Goal: Find specific page/section: Find specific page/section

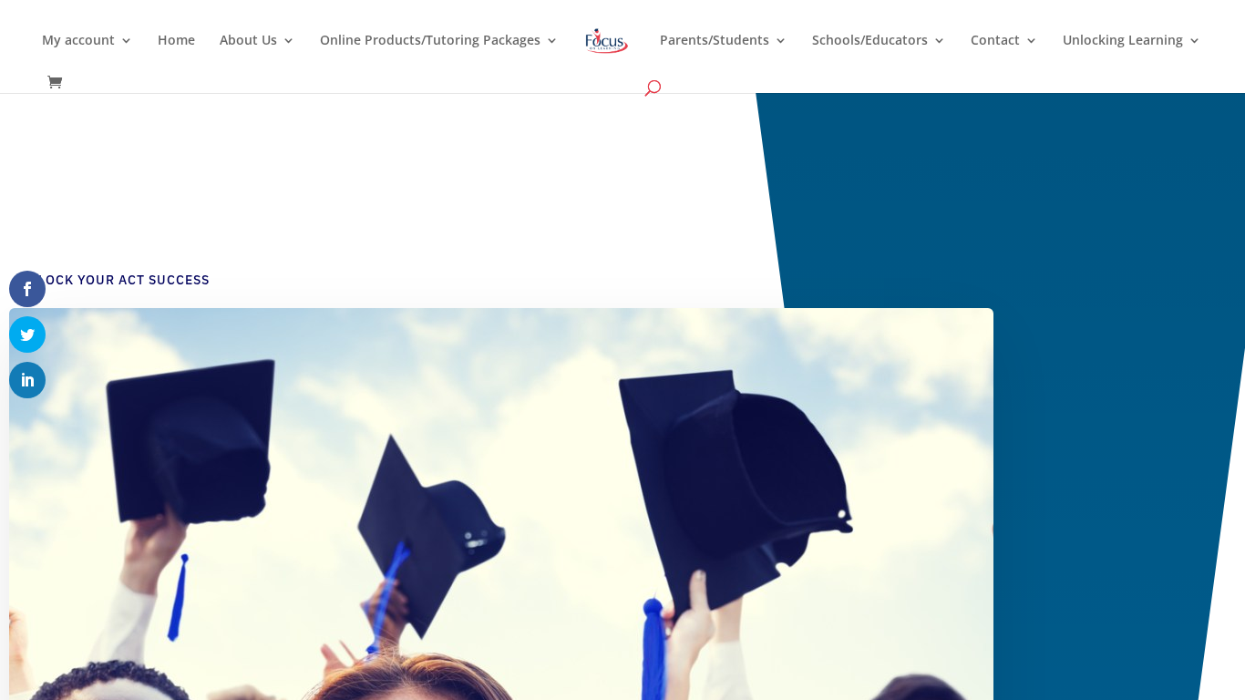
click at [653, 91] on span at bounding box center [653, 91] width 0 height 0
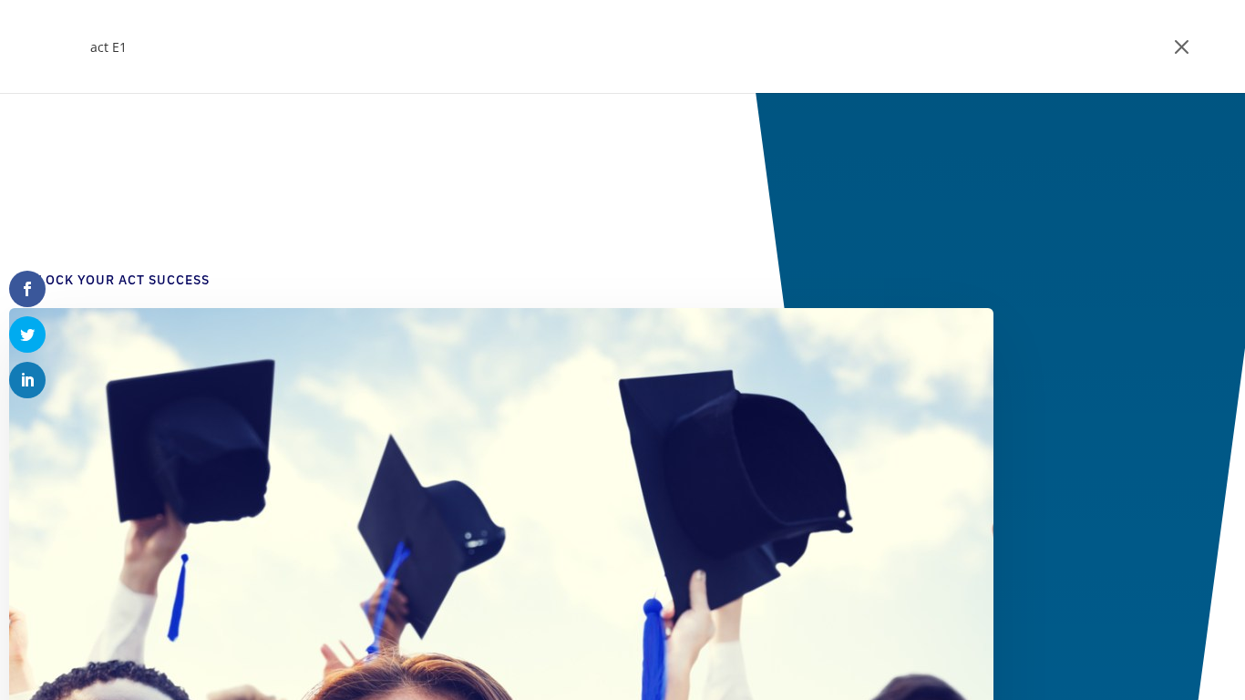
type input "act E1"
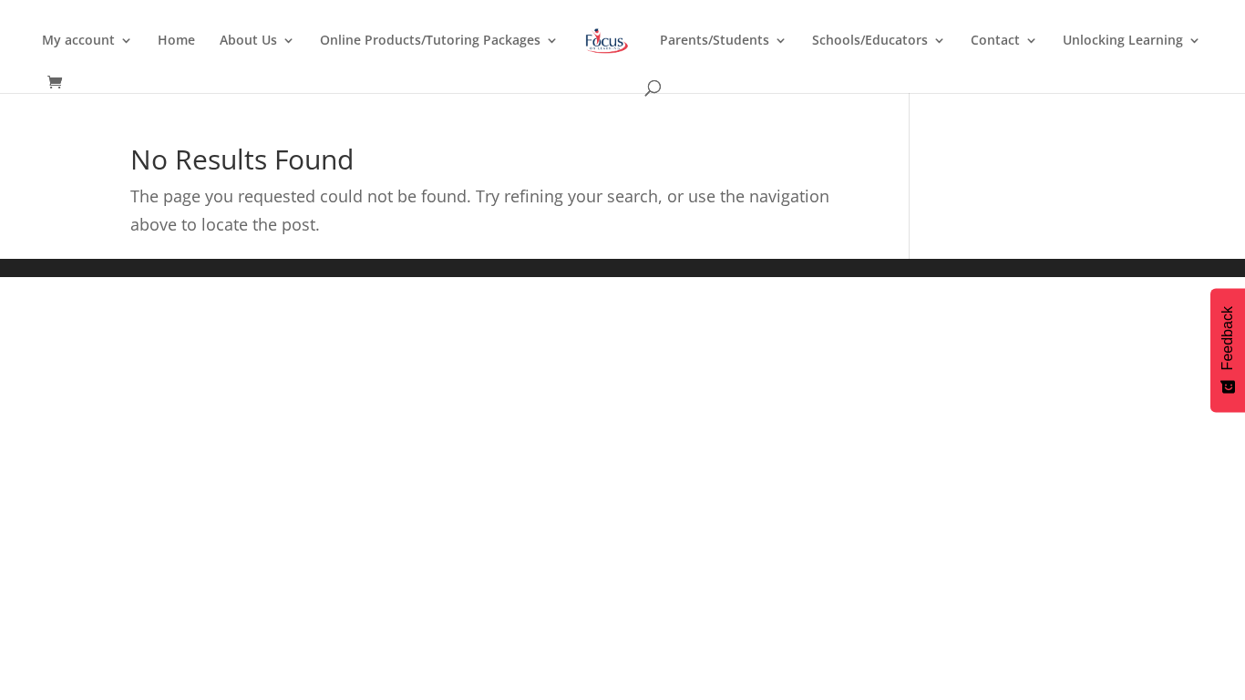
click at [639, 91] on div "My account My account Account details My Courses Home About Us About FOL The FO…" at bounding box center [621, 46] width 1188 height 93
click at [653, 91] on span at bounding box center [653, 91] width 0 height 0
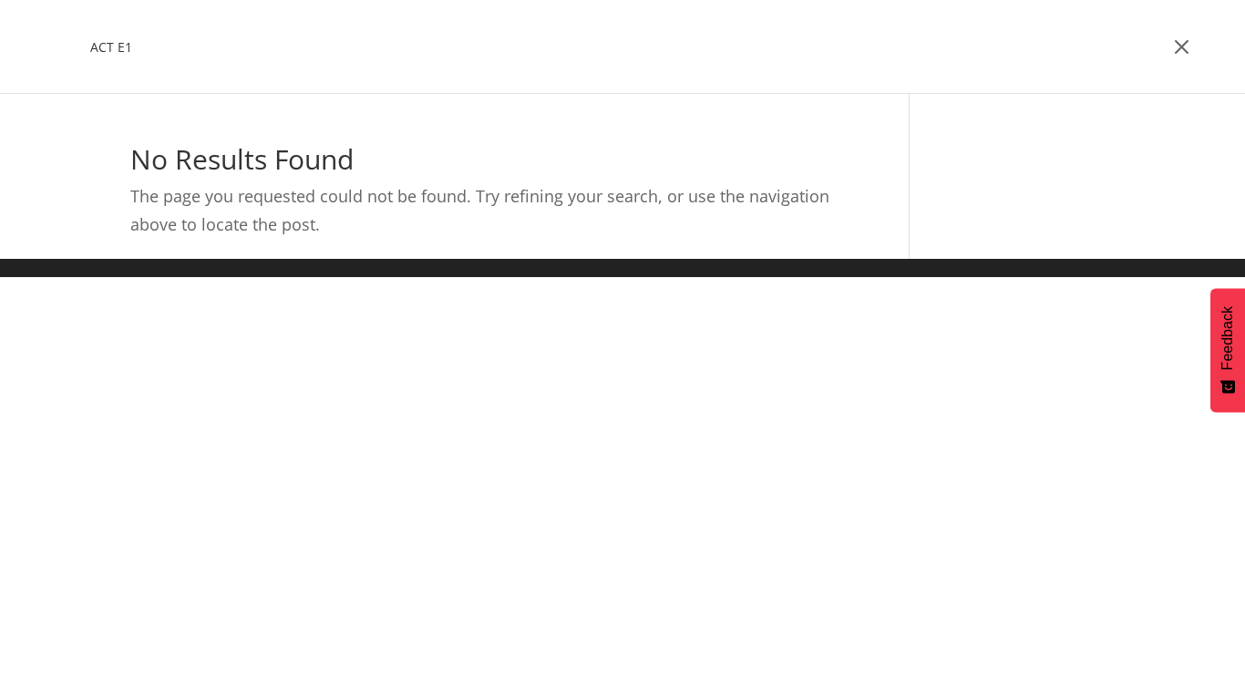
type input "ACT E1"
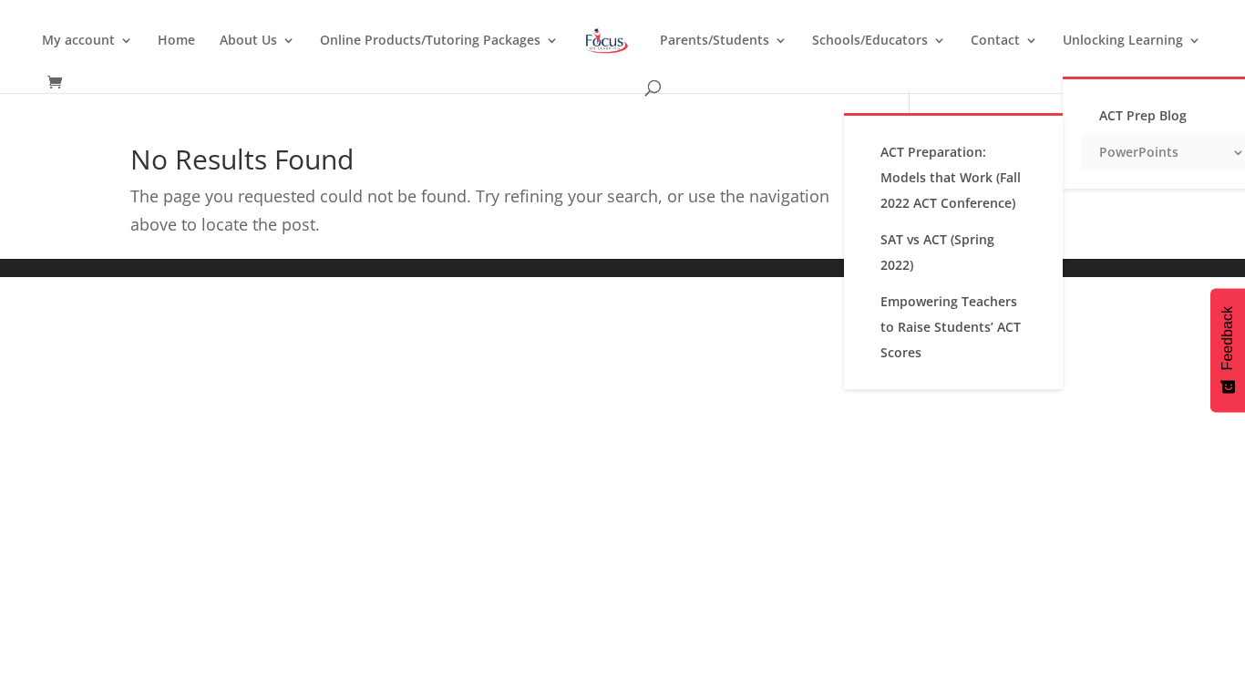
click at [1166, 146] on link "PowerPoints" at bounding box center [1172, 152] width 182 height 36
click at [1123, 159] on link "PowerPoints" at bounding box center [1172, 152] width 182 height 36
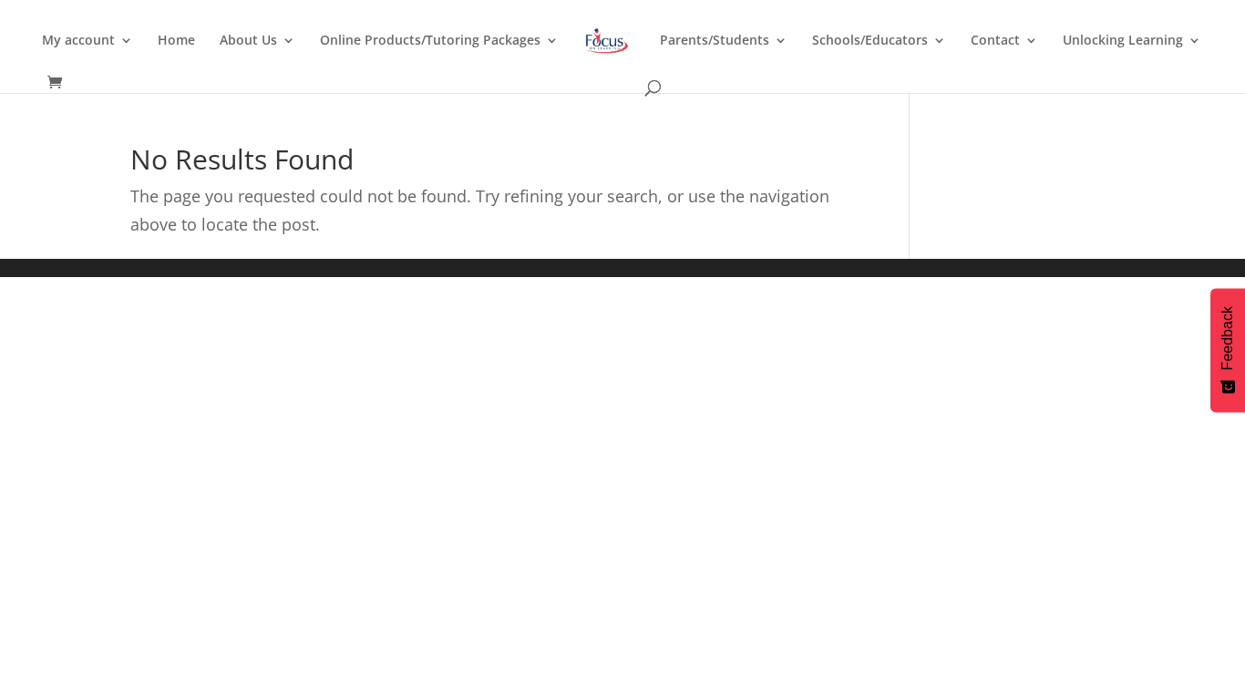
click at [1090, 256] on div "No Results Found The page you requested could not be found. Try refining your s…" at bounding box center [622, 202] width 984 height 113
